Goal: Answer question/provide support

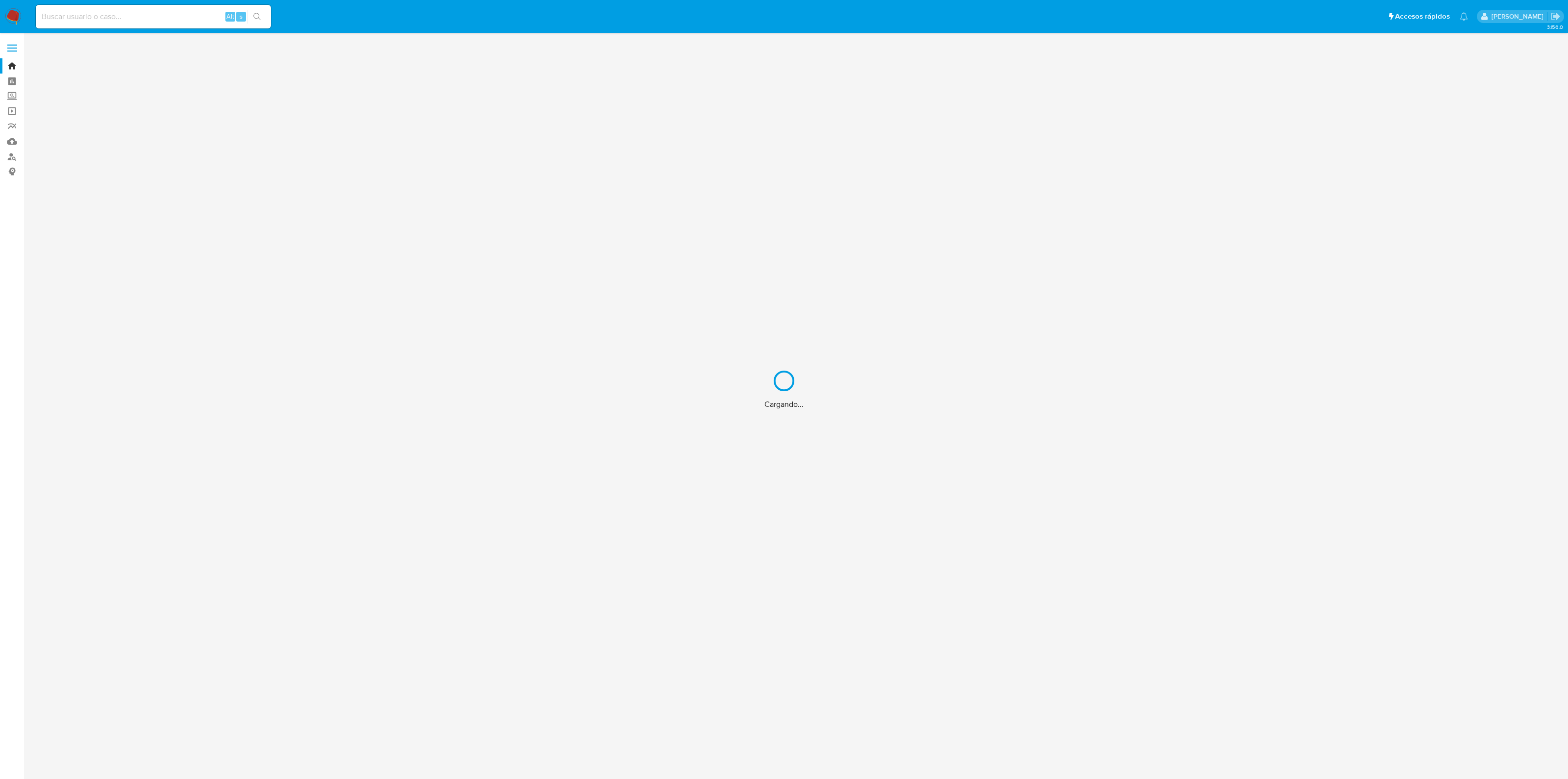
click at [152, 16] on div "Cargando..." at bounding box center [784, 389] width 1568 height 779
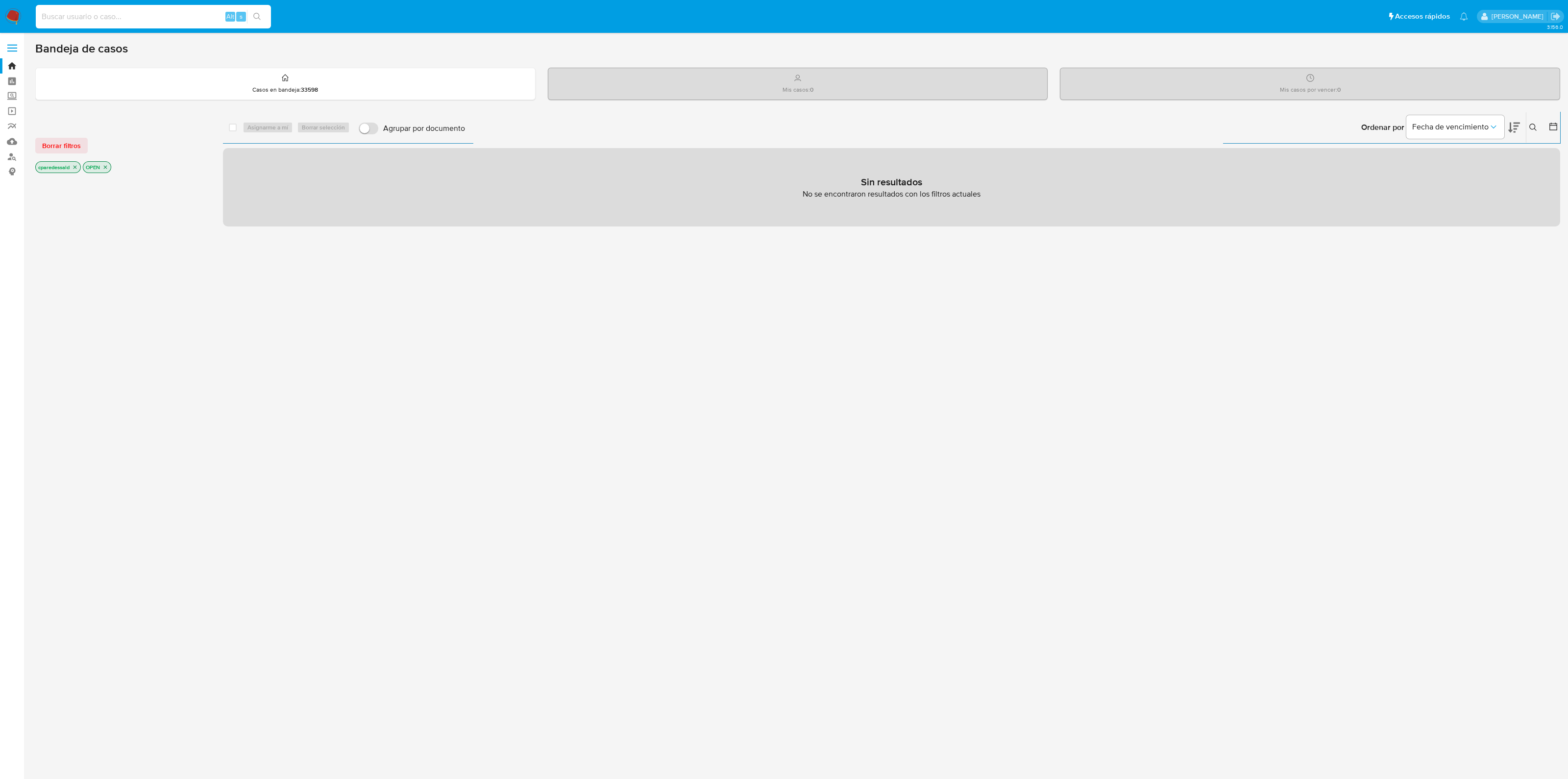
click at [132, 21] on input at bounding box center [154, 16] width 235 height 12
paste input "gMox1ksOEQQgM8bHWdFM8JSf"
type input "gMox1ksOEQQgM8bHWdFM8JSf"
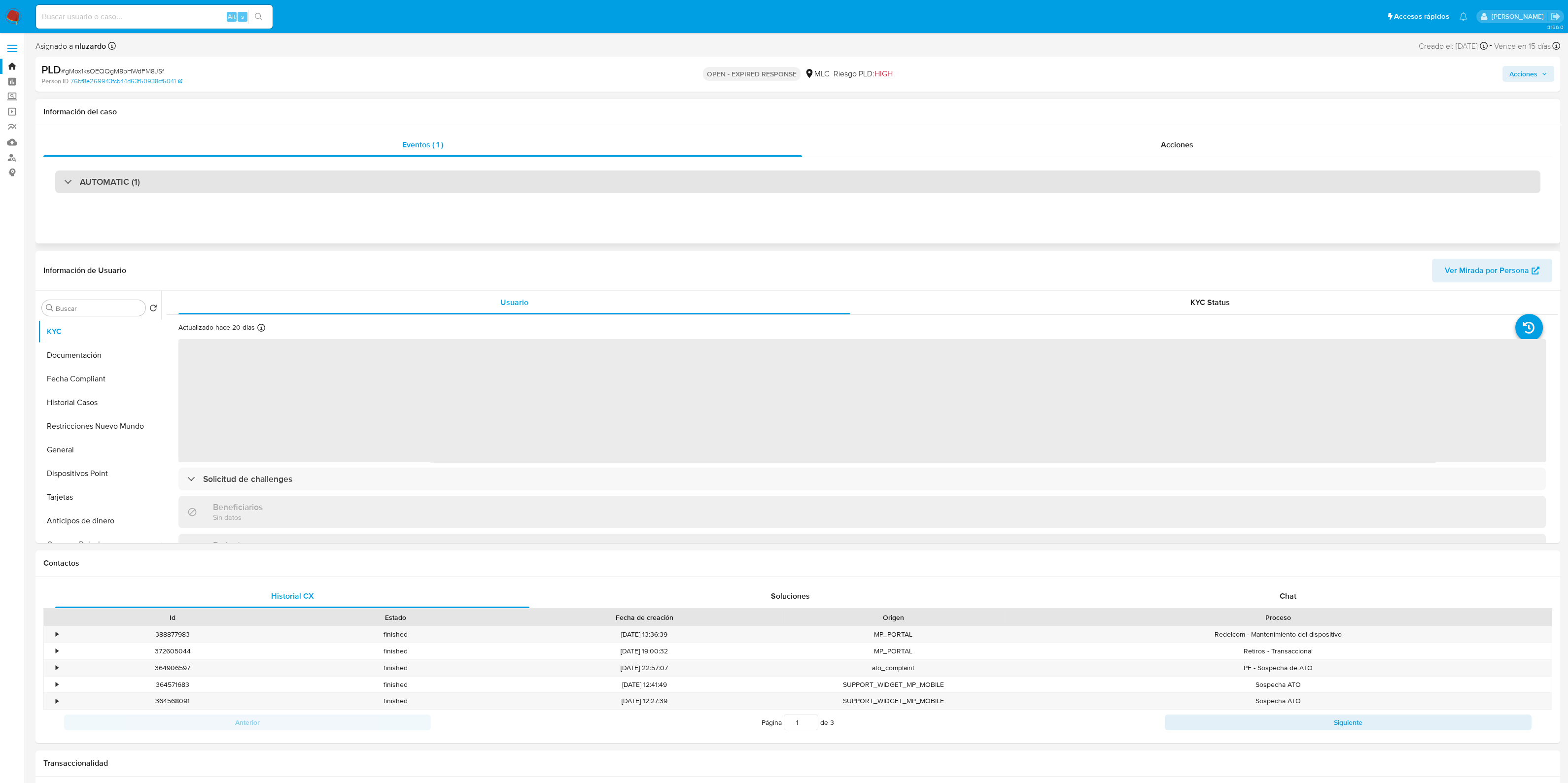
click at [222, 191] on div "AUTOMATIC (1)" at bounding box center [798, 181] width 1485 height 22
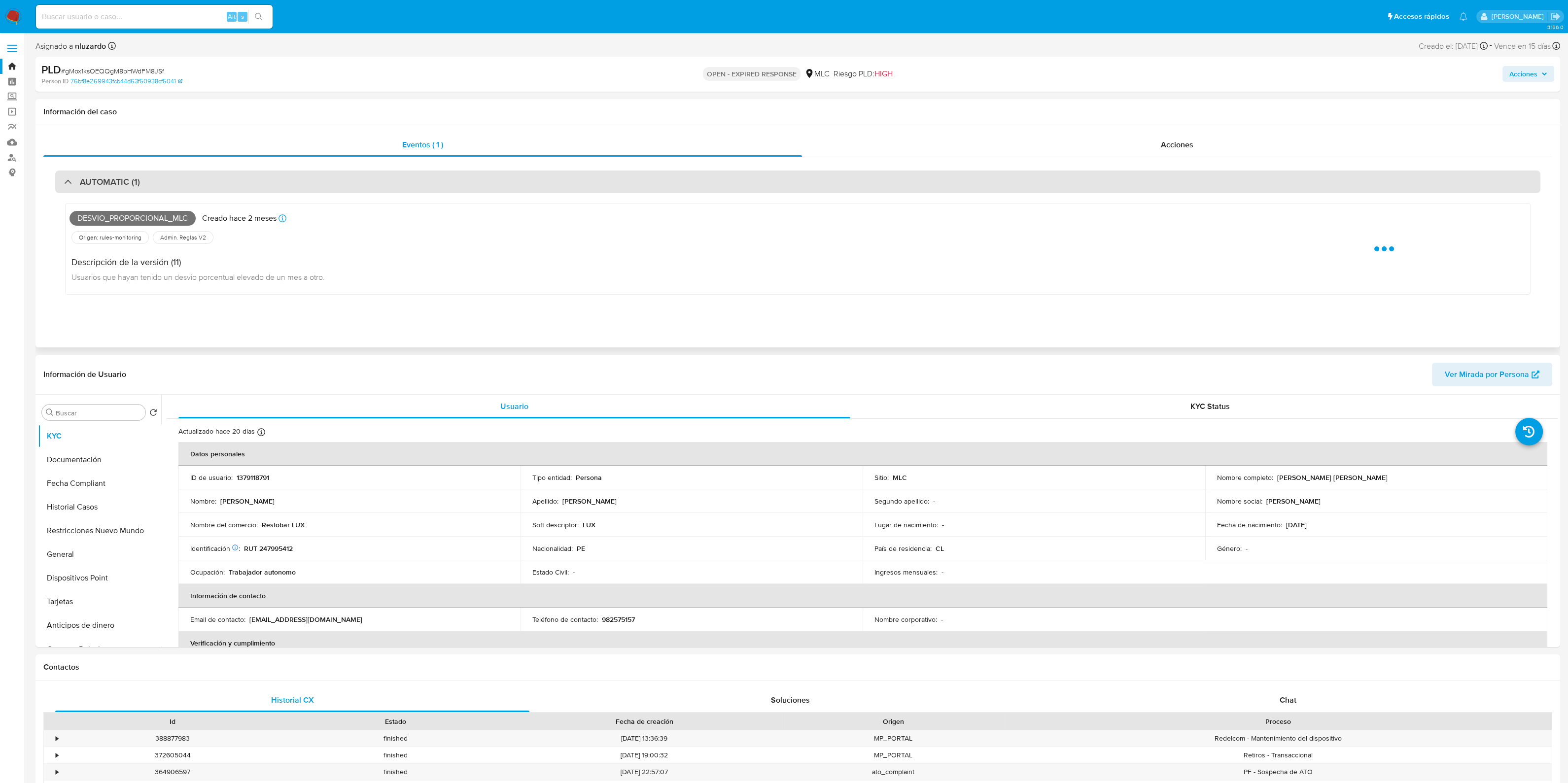
select select "10"
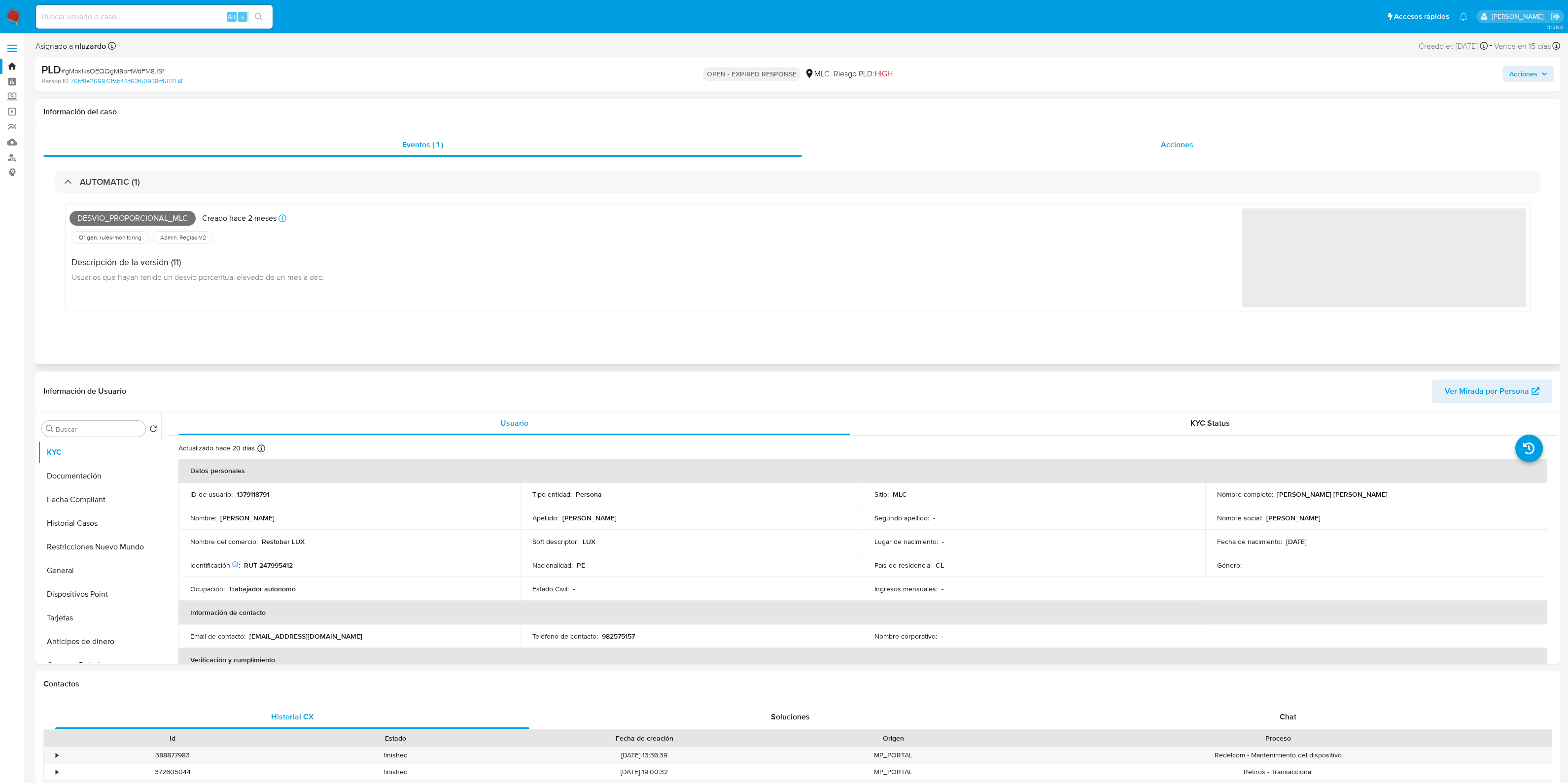
click at [1138, 146] on div "Acciones" at bounding box center [1177, 145] width 750 height 24
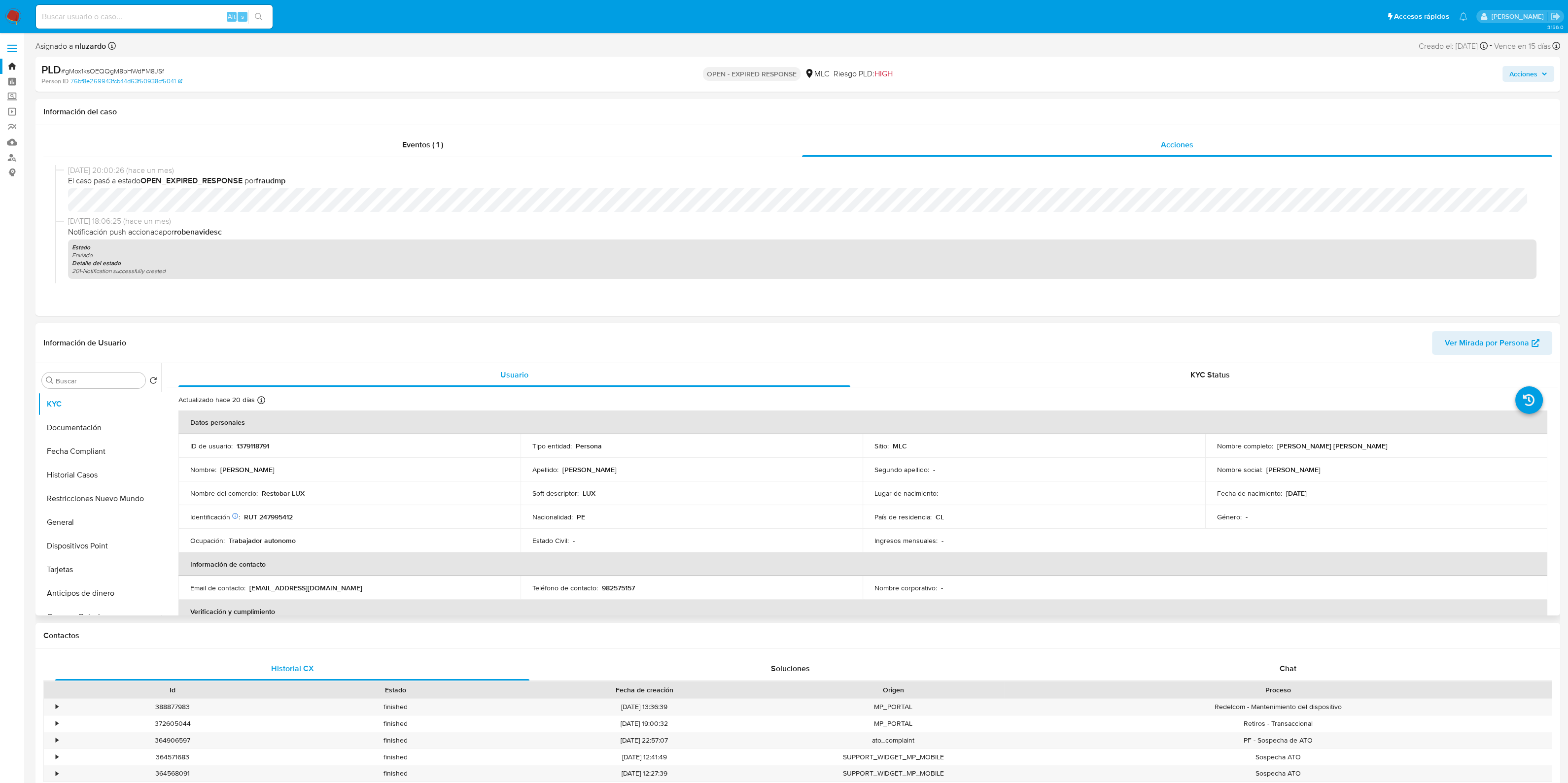
click at [1449, 346] on span "Ver Mirada por Persona" at bounding box center [1487, 343] width 84 height 24
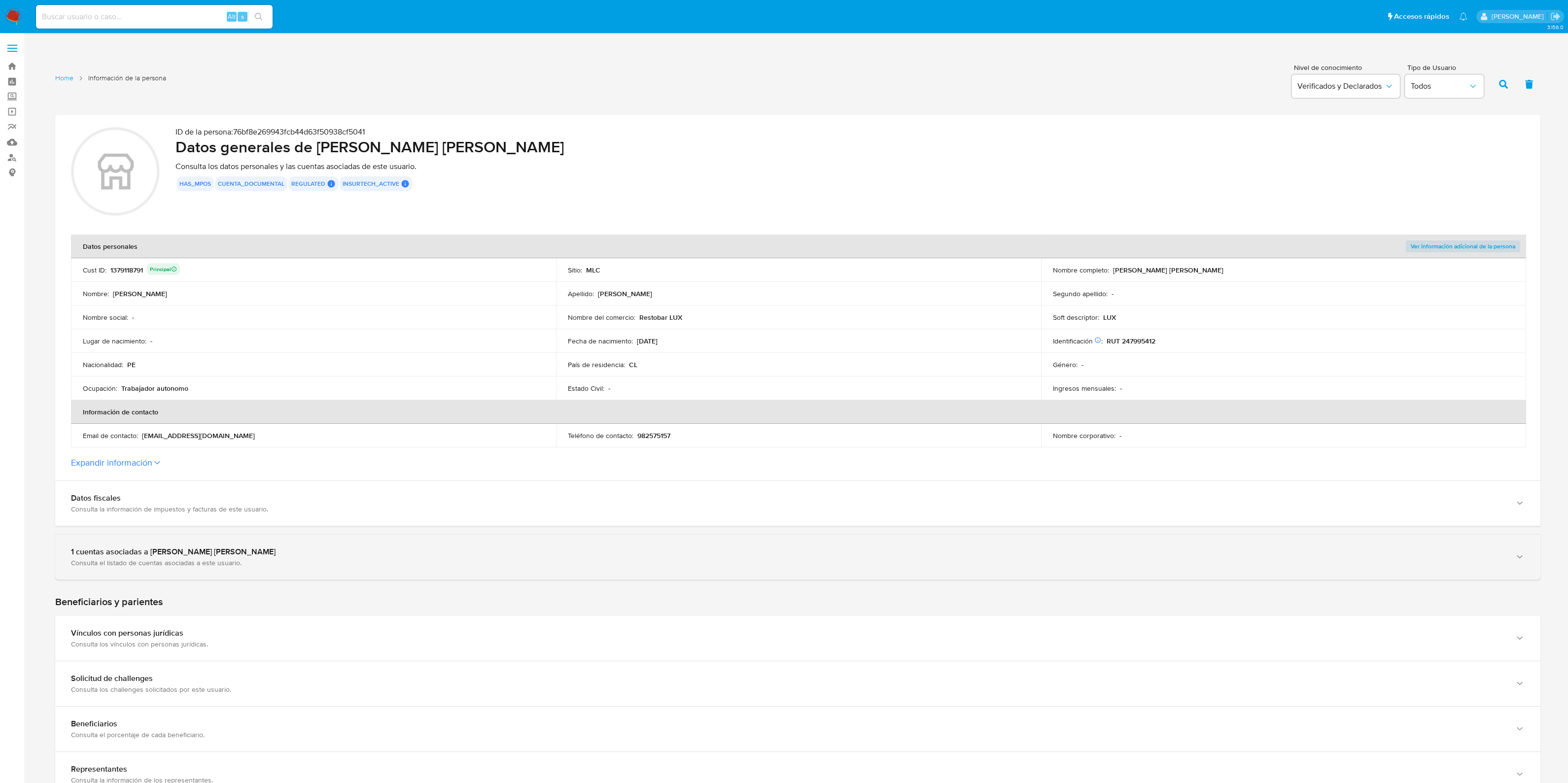
click at [330, 555] on div "1 cuentas asociadas a [PERSON_NAME] [PERSON_NAME]" at bounding box center [788, 552] width 1434 height 10
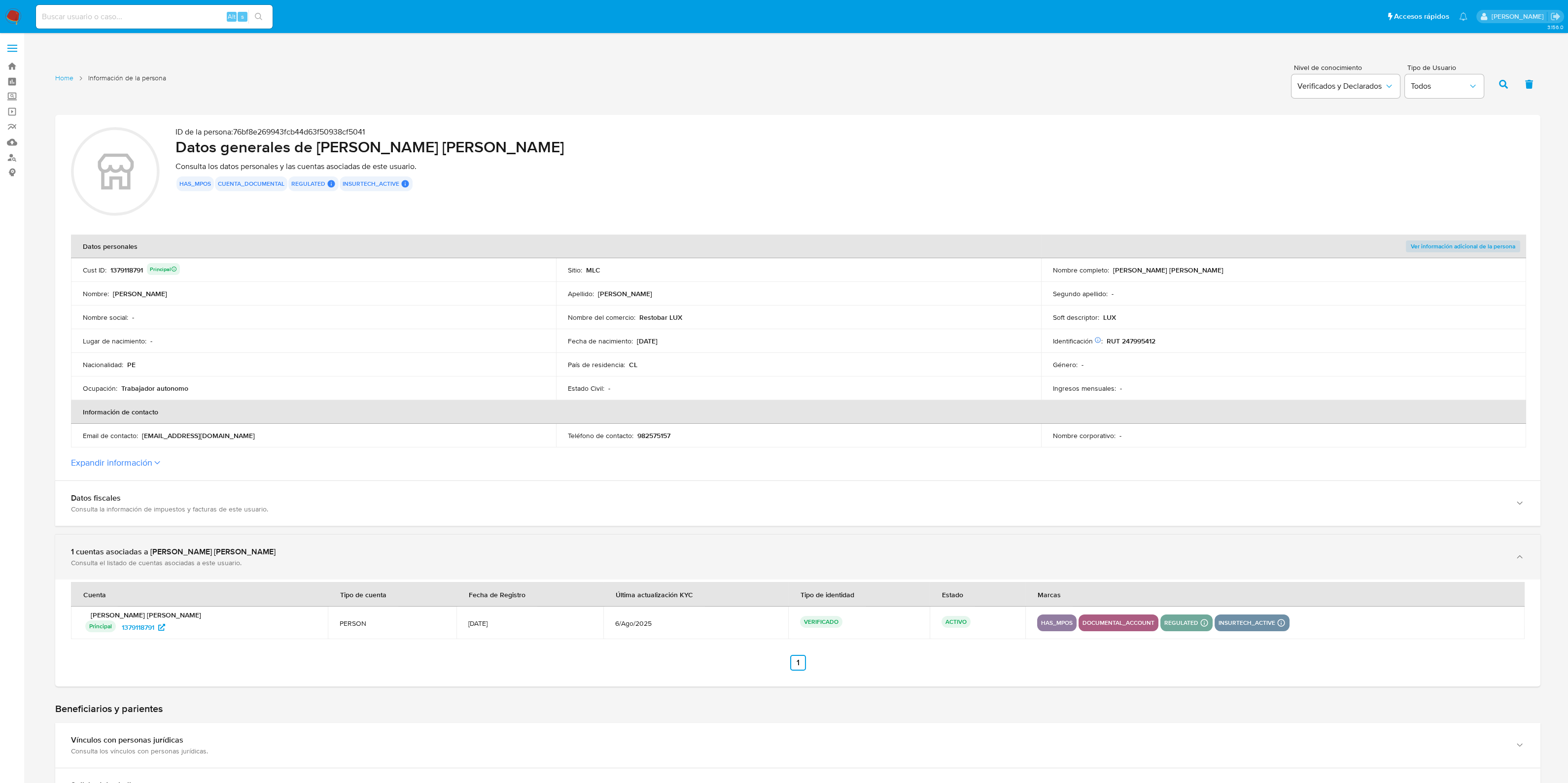
click at [330, 555] on div "1 cuentas asociadas a [PERSON_NAME] [PERSON_NAME]" at bounding box center [788, 552] width 1434 height 10
